Goal: Find specific page/section: Find specific page/section

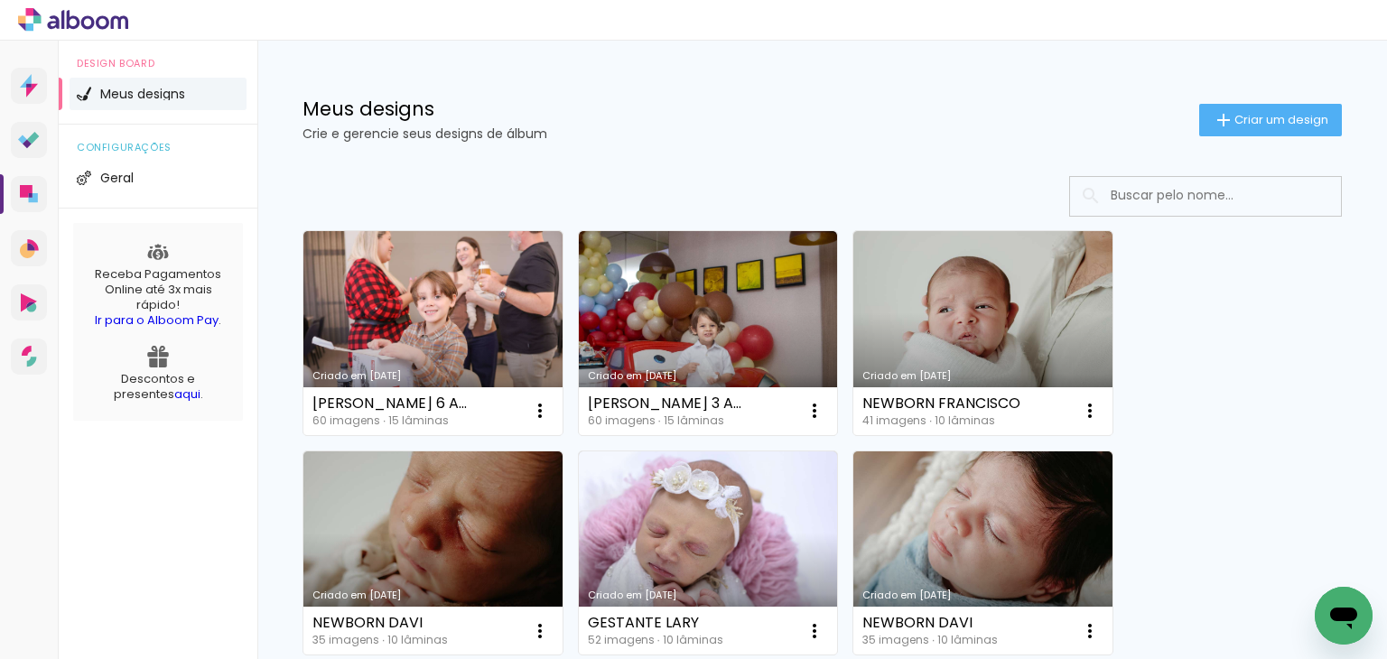
click at [1234, 185] on input at bounding box center [1229, 195] width 257 height 37
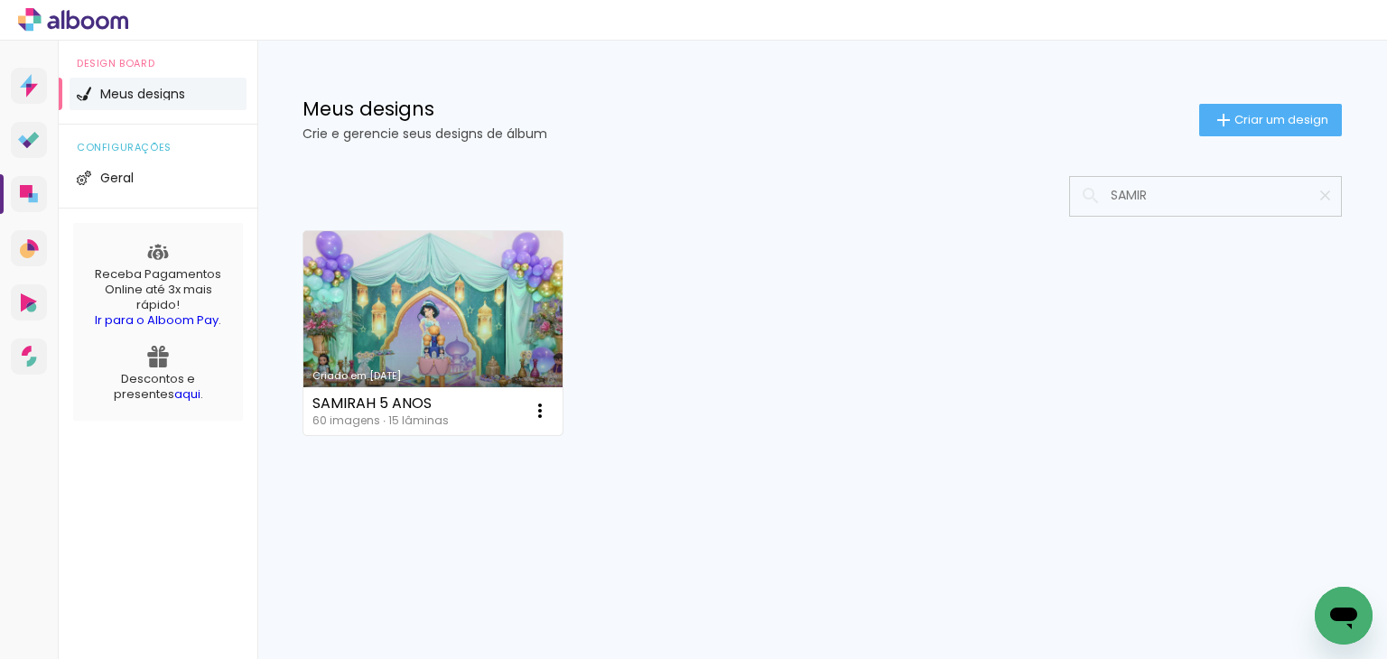
type input "SAMIR"
type paper-input "SAMIR"
click at [481, 305] on link "Criado em [DATE]" at bounding box center [432, 333] width 259 height 204
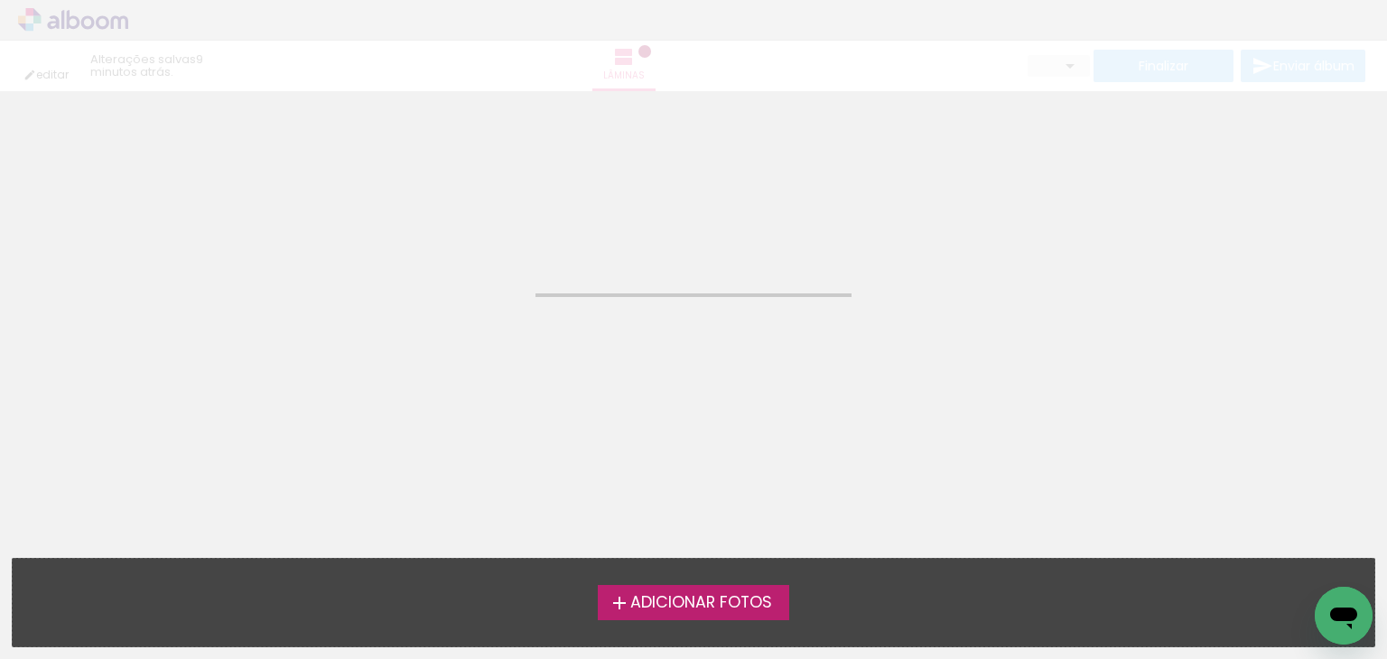
click at [481, 305] on neon-animated-pages "Confirmar Cancelar" at bounding box center [693, 375] width 1387 height 568
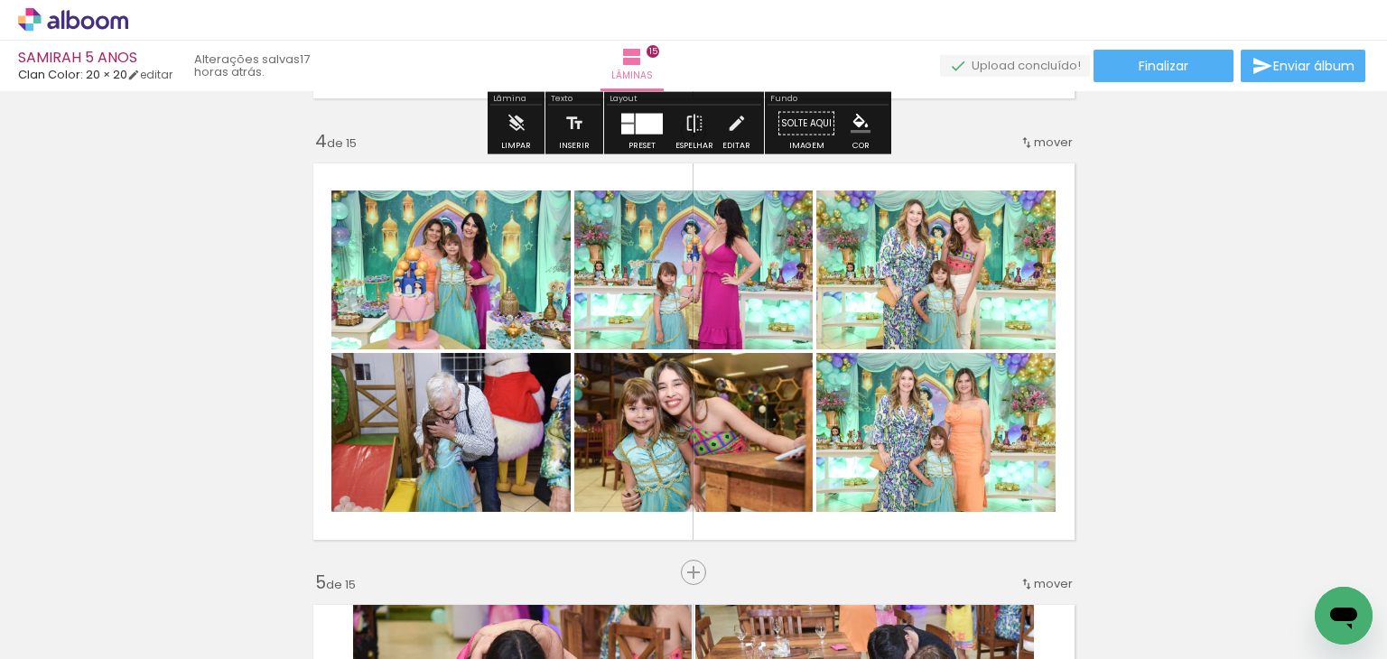
scroll to position [1354, 0]
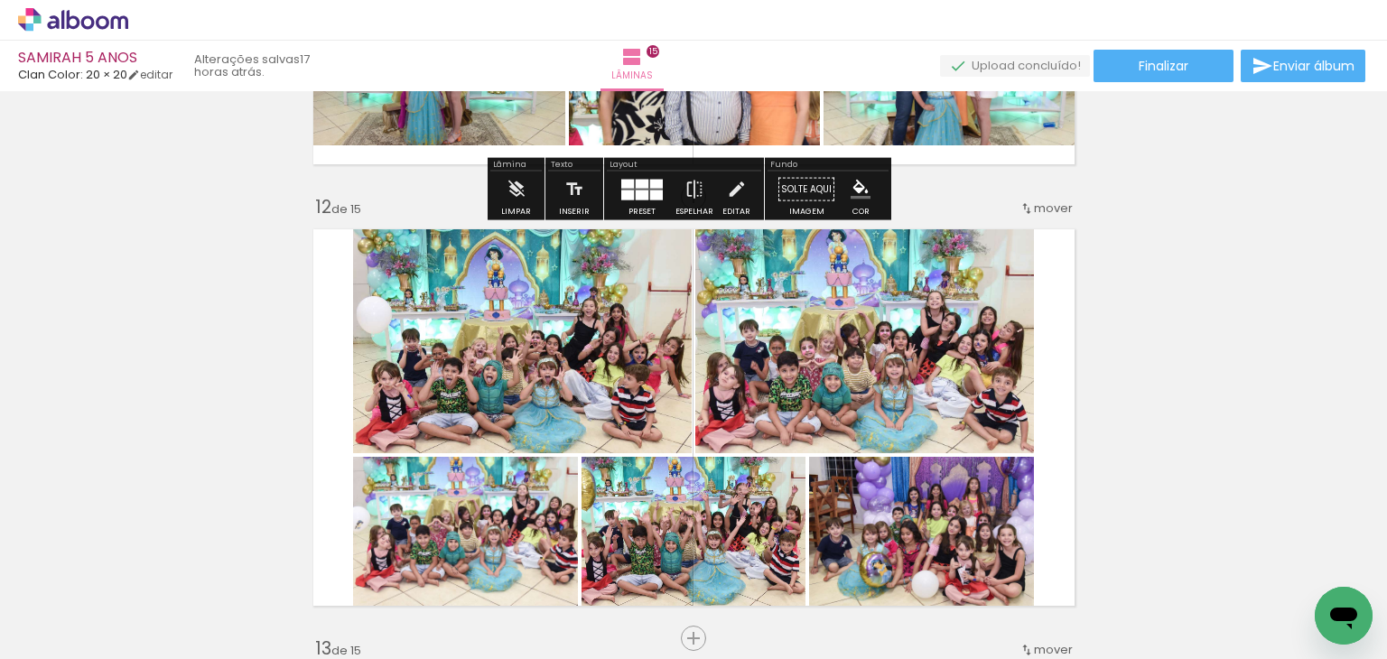
scroll to position [4875, 0]
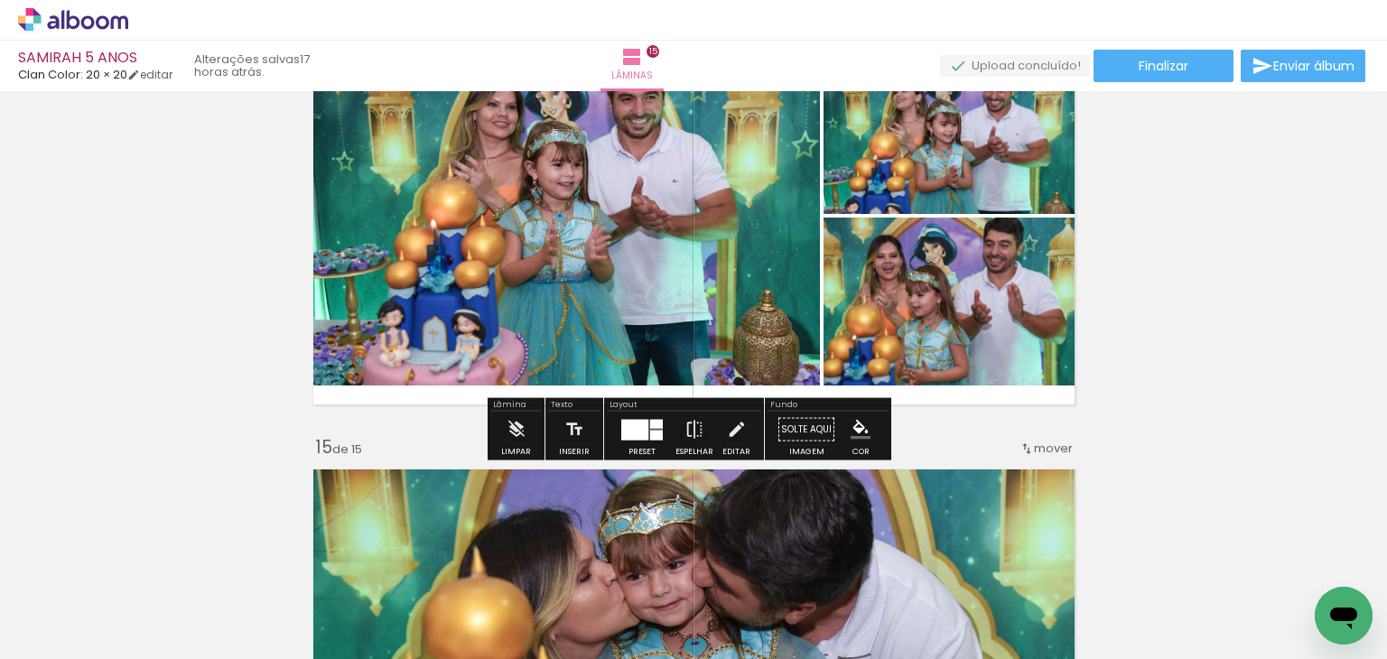
scroll to position [5868, 0]
